Goal: Information Seeking & Learning: Learn about a topic

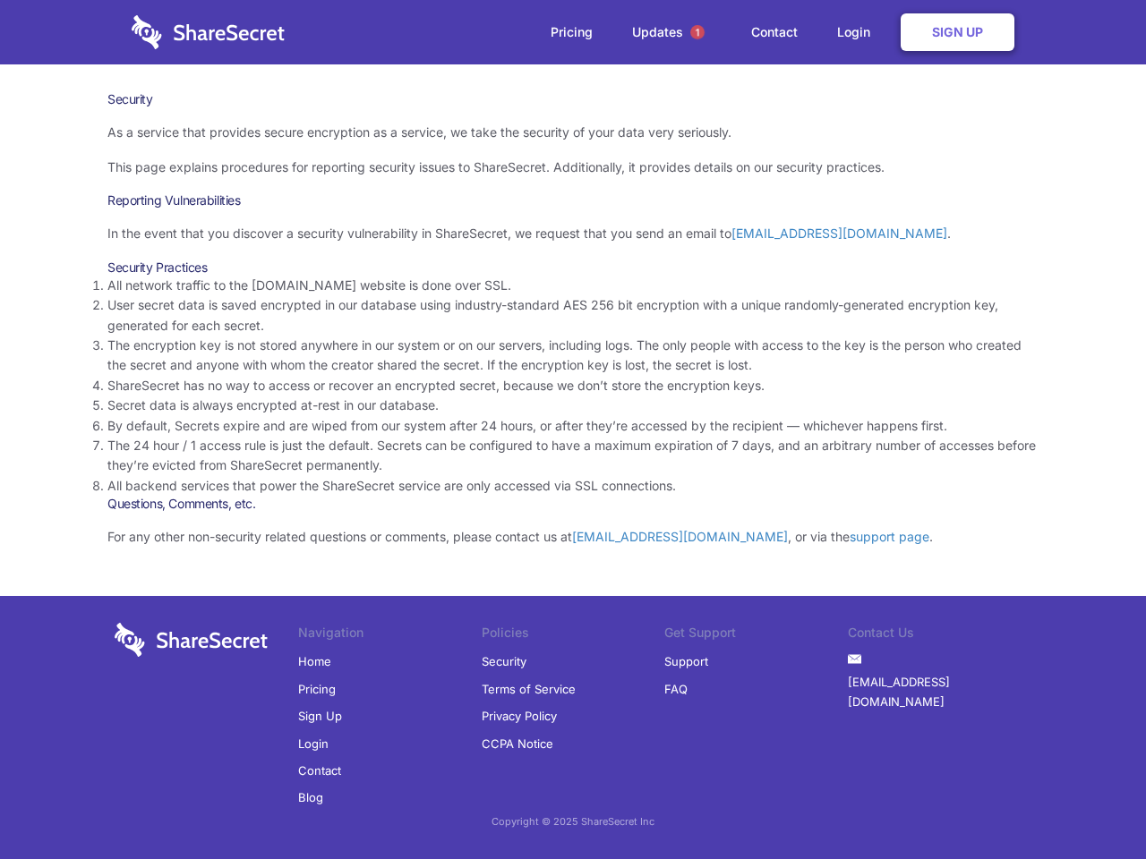
click at [573, 430] on li "By default, Secrets expire and are wiped from our system after 24 hours, or aft…" at bounding box center [572, 426] width 931 height 20
click at [697, 32] on span "1" at bounding box center [697, 32] width 14 height 14
